Goal: Transaction & Acquisition: Register for event/course

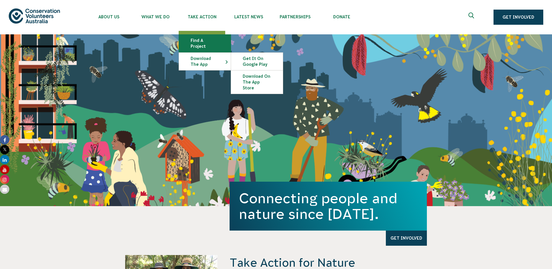
click at [197, 36] on link "Find a project" at bounding box center [205, 43] width 52 height 17
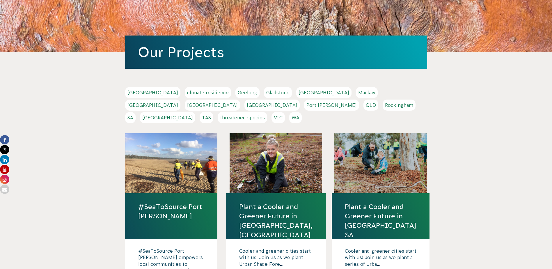
scroll to position [58, 0]
click at [136, 112] on link "SA" at bounding box center [130, 117] width 10 height 11
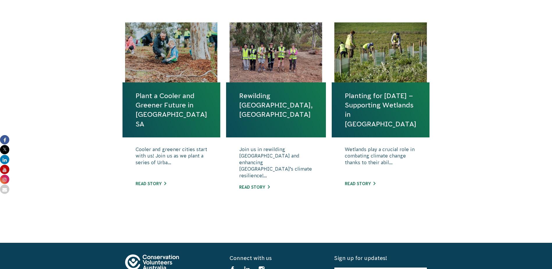
scroll to position [175, 0]
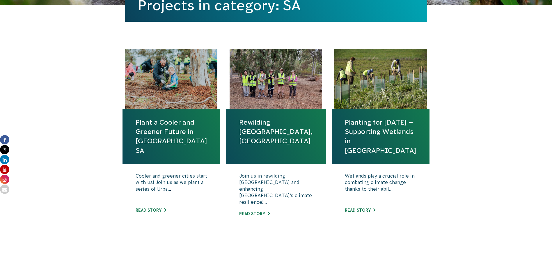
click at [187, 125] on link "Plant a Cooler and Greener Future in [GEOGRAPHIC_DATA] SA" at bounding box center [172, 137] width 72 height 38
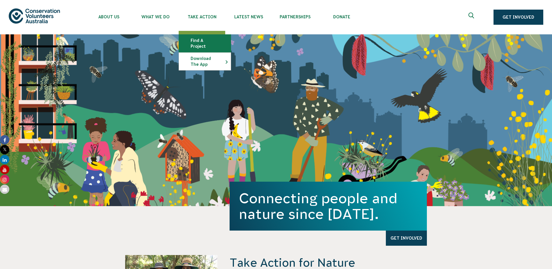
click at [199, 41] on link "Find a project" at bounding box center [205, 43] width 52 height 17
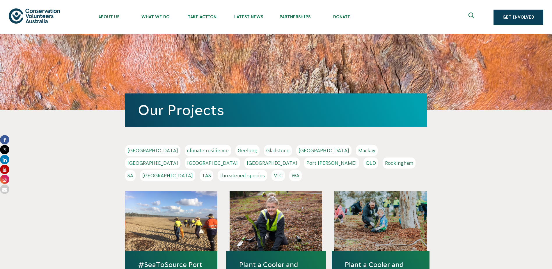
click at [136, 170] on link "SA" at bounding box center [130, 175] width 10 height 11
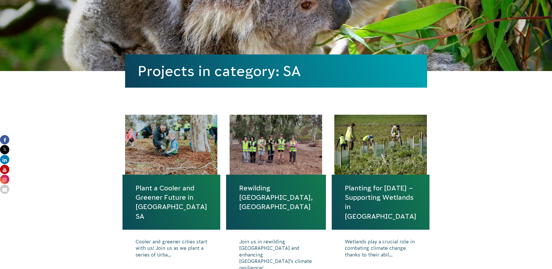
scroll to position [116, 0]
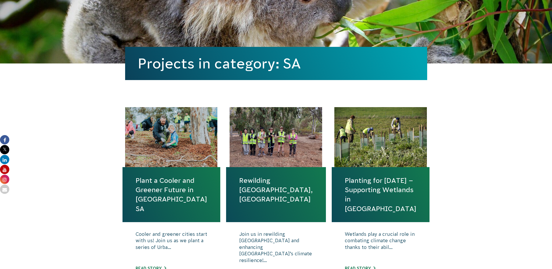
click at [294, 156] on div at bounding box center [276, 137] width 93 height 60
click at [273, 178] on link "Rewilding [GEOGRAPHIC_DATA], [GEOGRAPHIC_DATA]" at bounding box center [276, 190] width 74 height 28
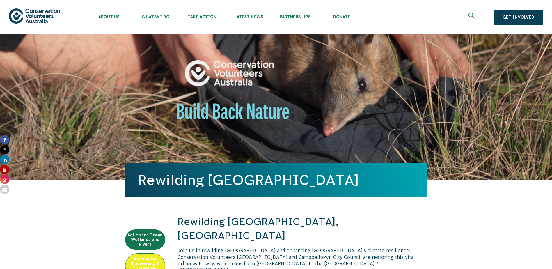
scroll to position [233, 0]
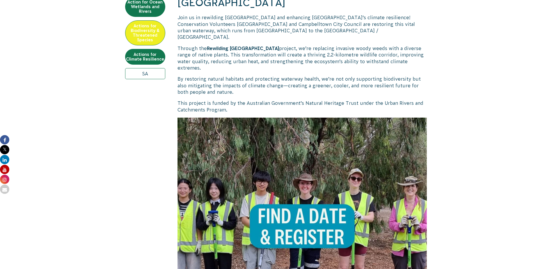
click at [273, 176] on img at bounding box center [303, 243] width 250 height 250
